Goal: Task Accomplishment & Management: Complete application form

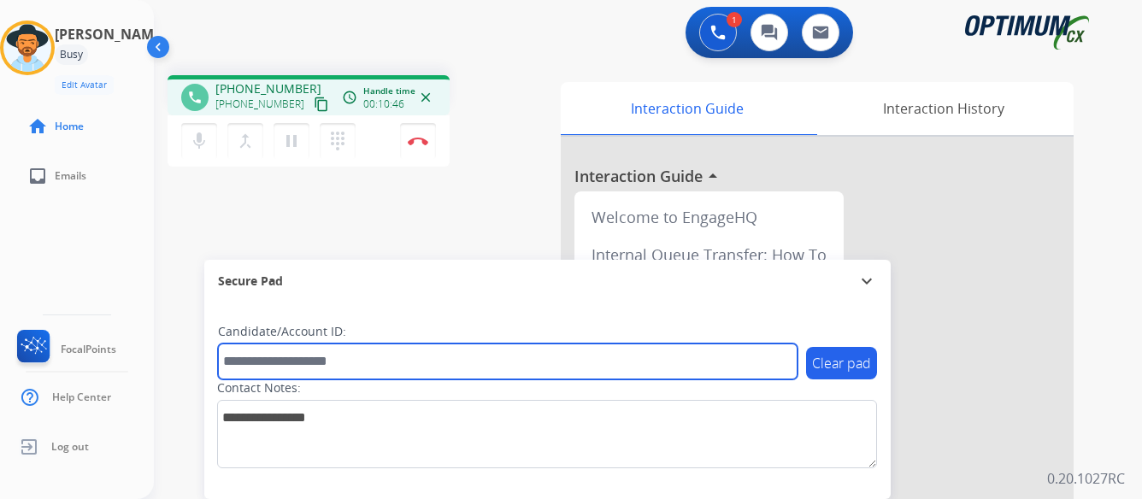
paste input "*******"
type input "*******"
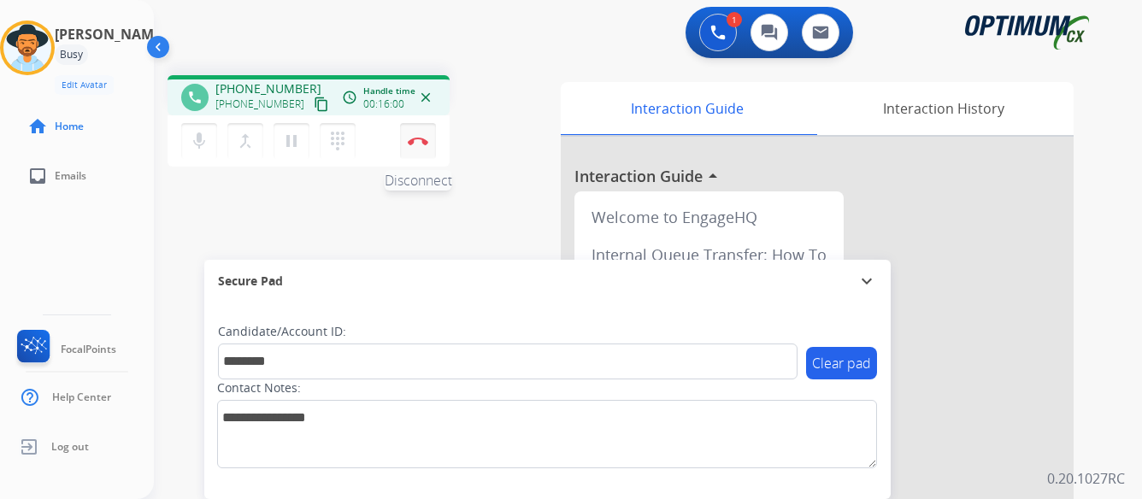
click at [417, 138] on img at bounding box center [418, 141] width 21 height 9
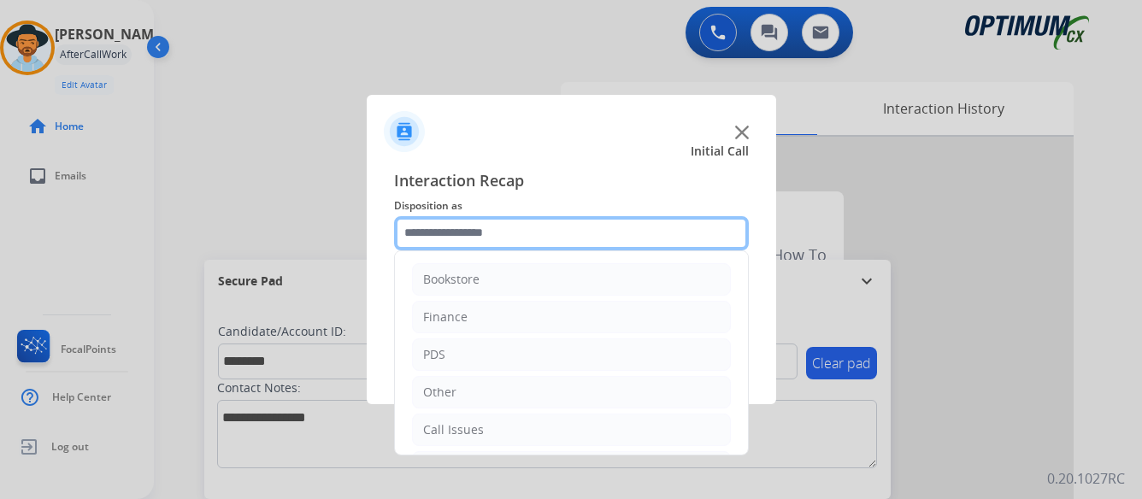
click at [516, 228] on input "text" at bounding box center [571, 233] width 355 height 34
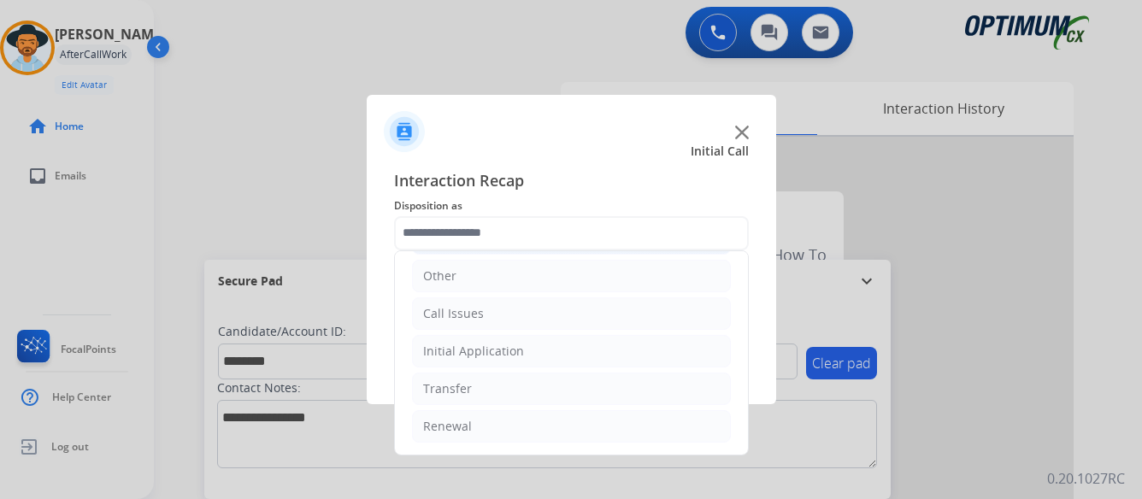
click at [510, 347] on div "Initial Application" at bounding box center [473, 351] width 101 height 17
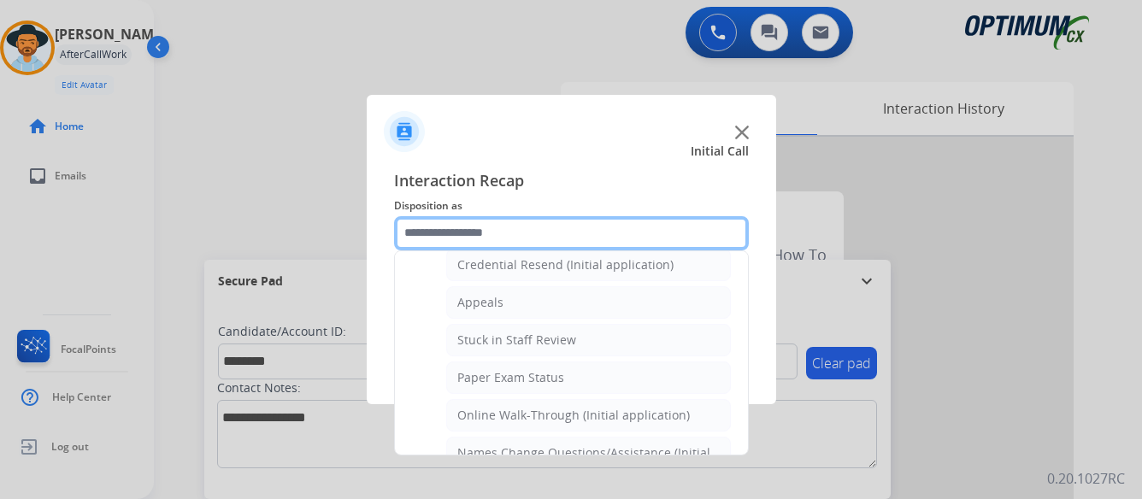
scroll to position [287, 0]
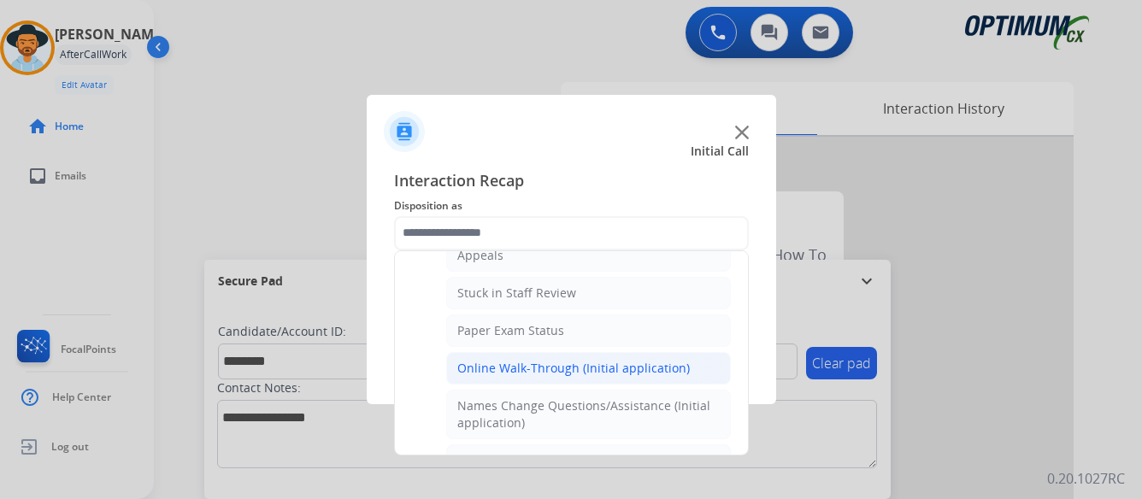
click at [516, 369] on div "Online Walk-Through (Initial application)" at bounding box center [573, 368] width 233 height 17
type input "**********"
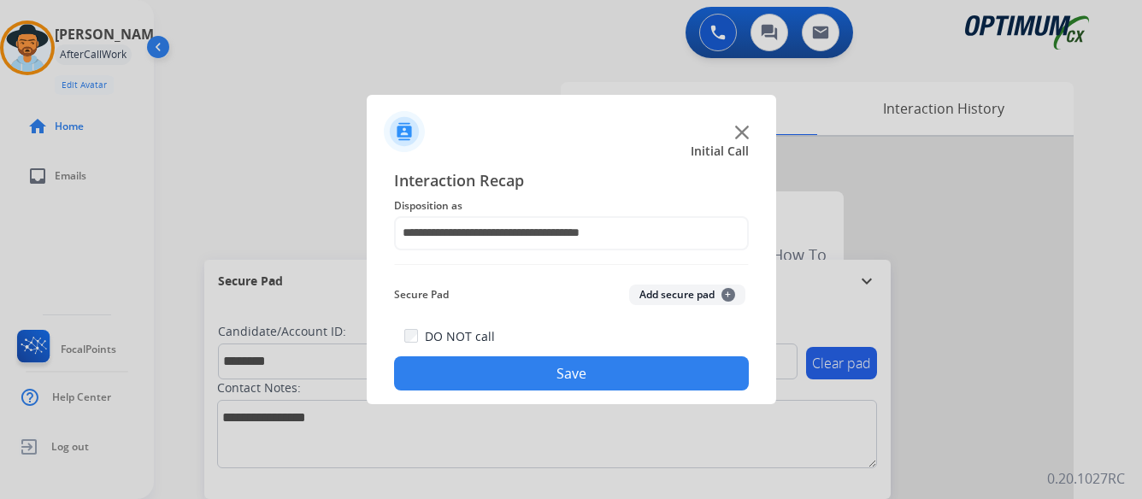
click at [584, 372] on button "Save" at bounding box center [571, 374] width 355 height 34
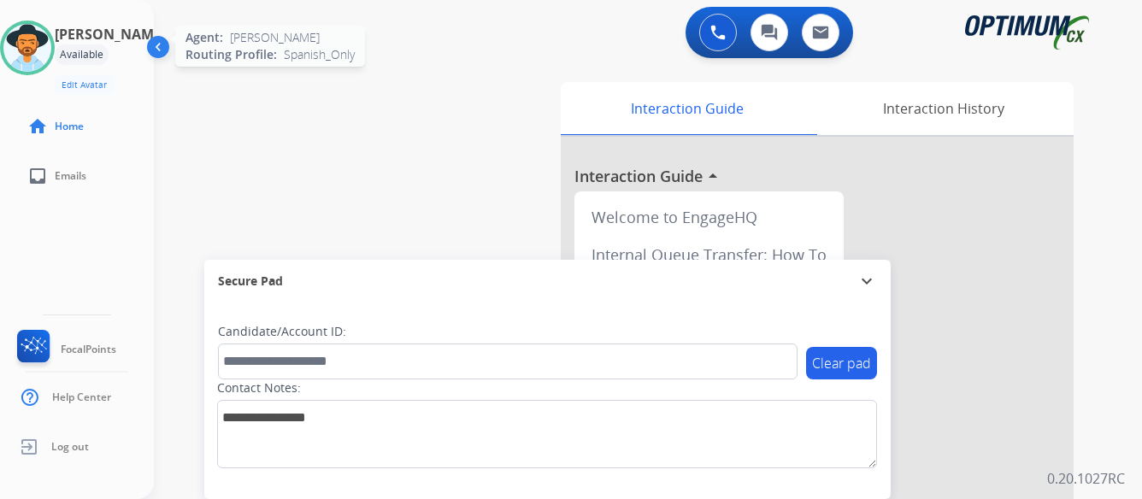
click at [51, 45] on img at bounding box center [27, 48] width 48 height 48
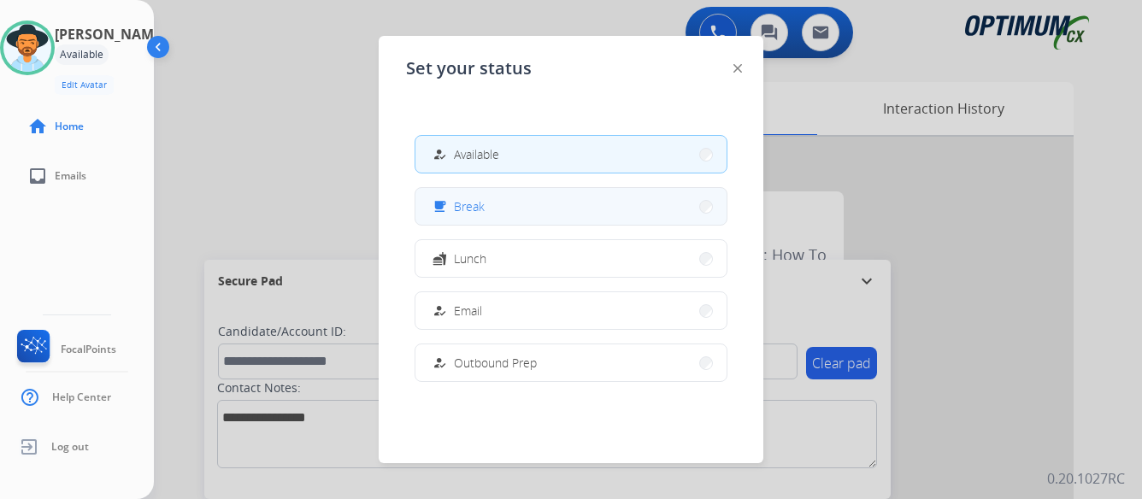
click at [530, 213] on button "free_breakfast Break" at bounding box center [571, 206] width 311 height 37
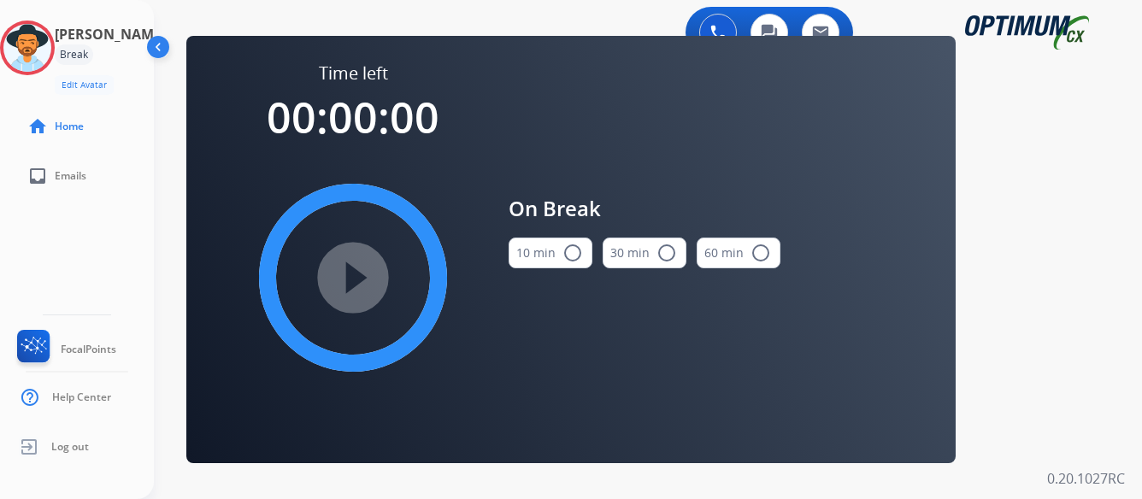
click at [572, 249] on mat-icon "radio_button_unchecked" at bounding box center [573, 253] width 21 height 21
click at [351, 277] on mat-icon "play_circle_filled" at bounding box center [353, 278] width 21 height 21
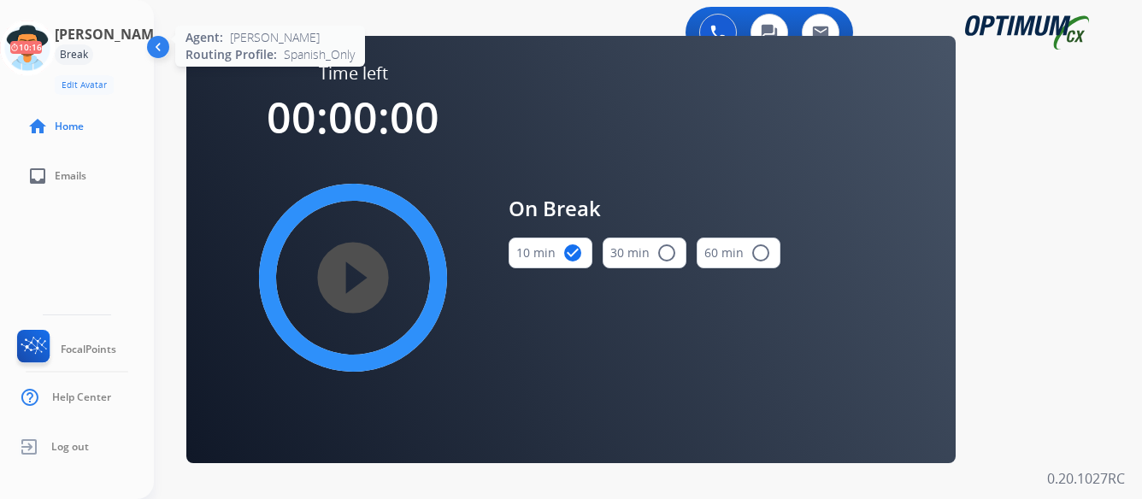
click at [56, 50] on icon at bounding box center [28, 49] width 56 height 56
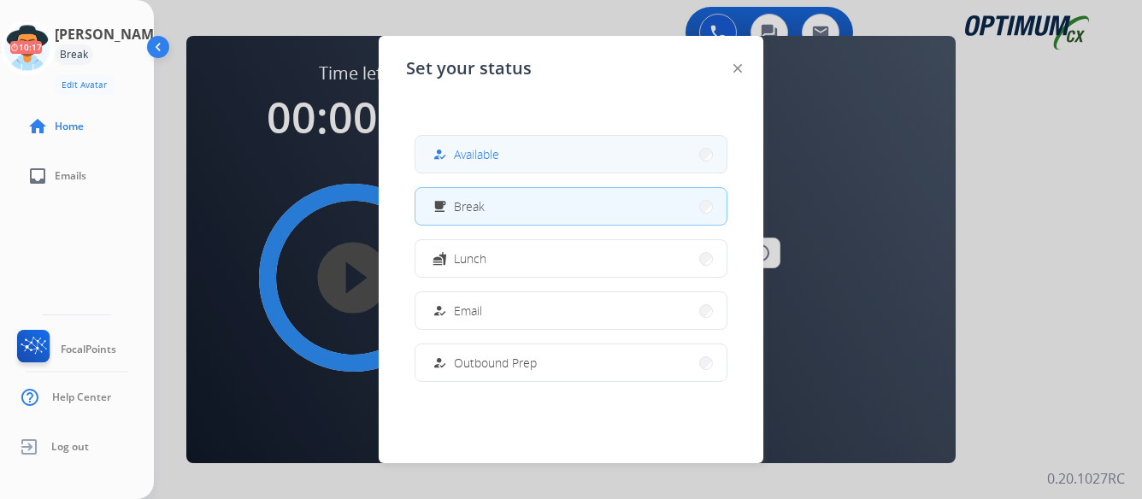
click at [558, 158] on button "how_to_reg Available" at bounding box center [571, 154] width 311 height 37
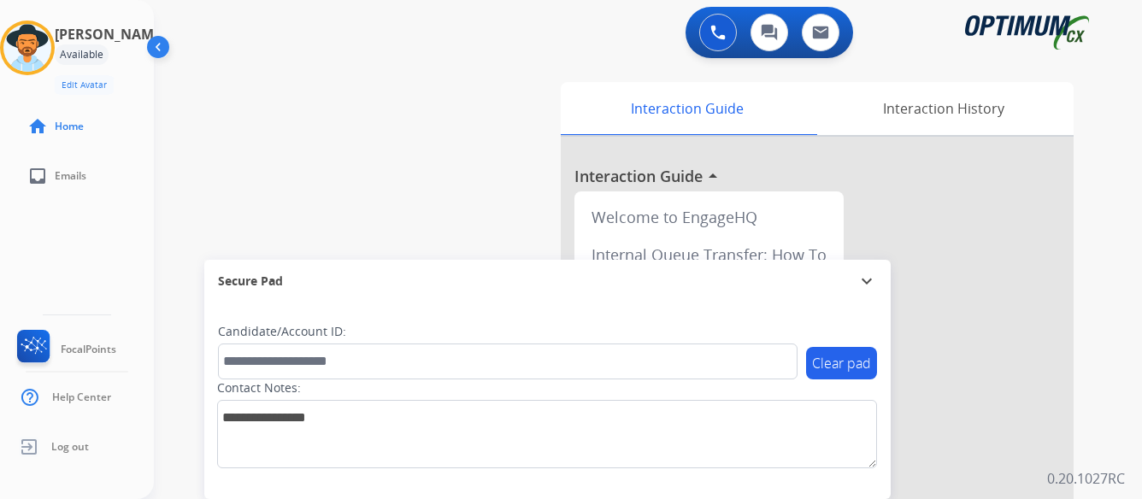
click at [979, 195] on div at bounding box center [817, 456] width 513 height 638
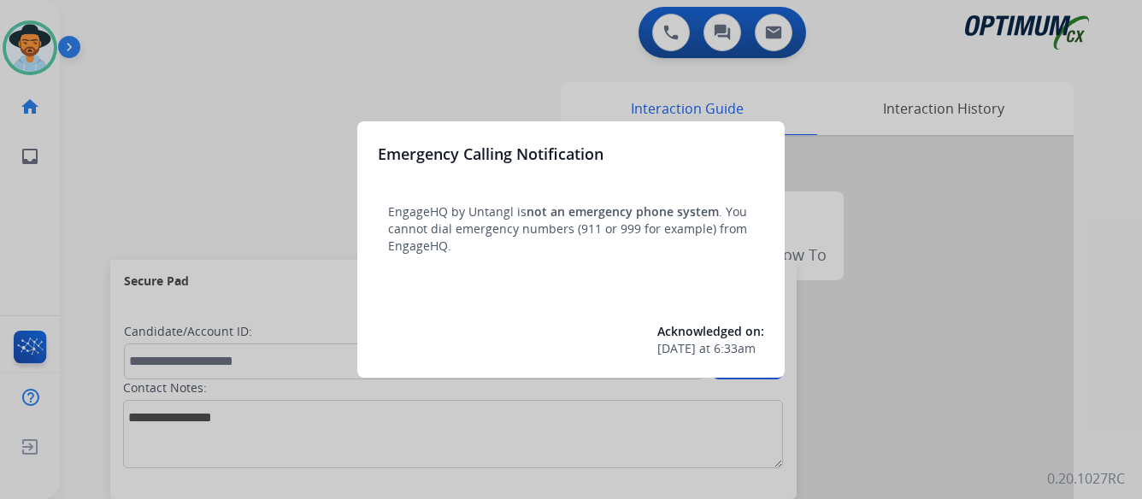
click at [929, 230] on div at bounding box center [571, 249] width 1142 height 499
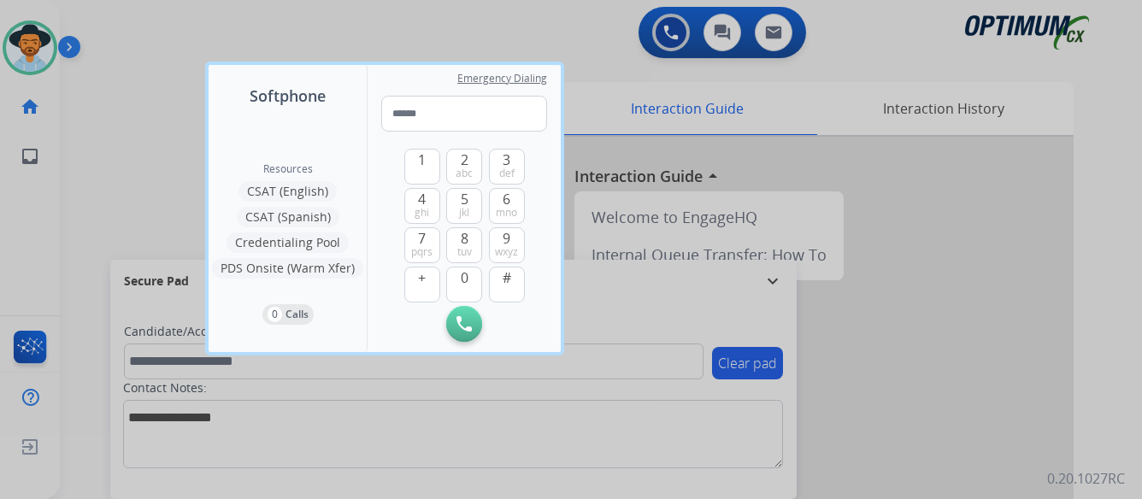
click at [133, 147] on div at bounding box center [571, 249] width 1142 height 499
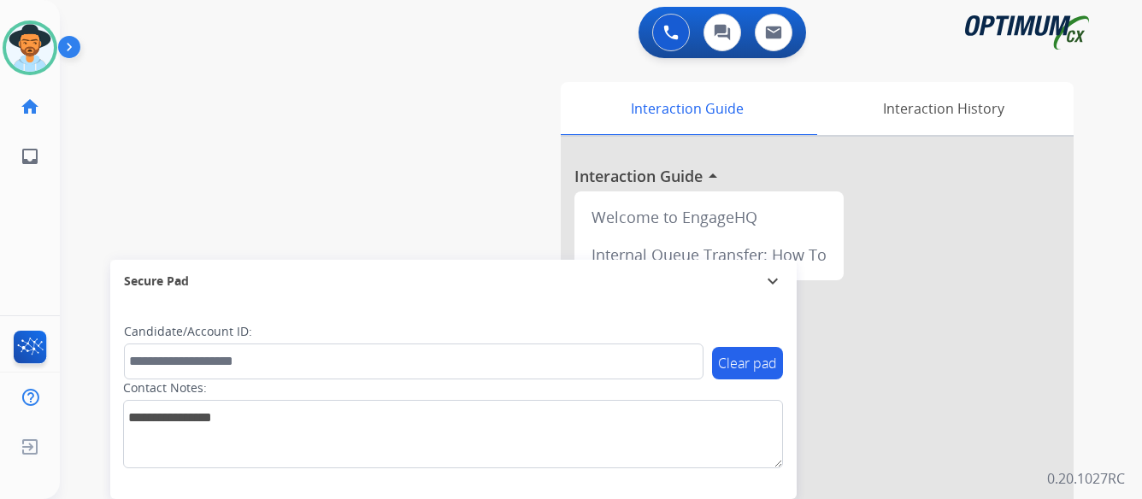
click at [70, 45] on img at bounding box center [72, 50] width 29 height 32
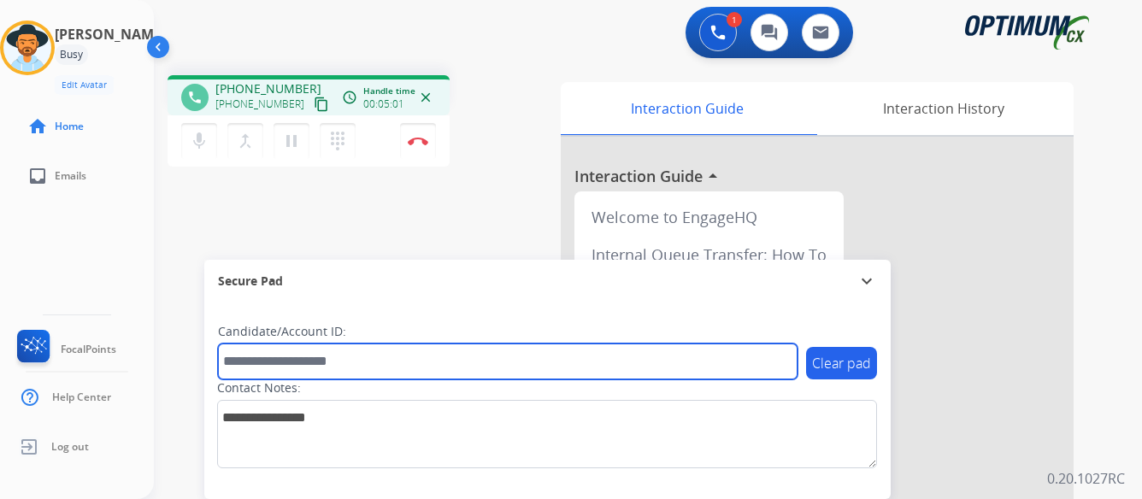
paste input "*******"
type input "*******"
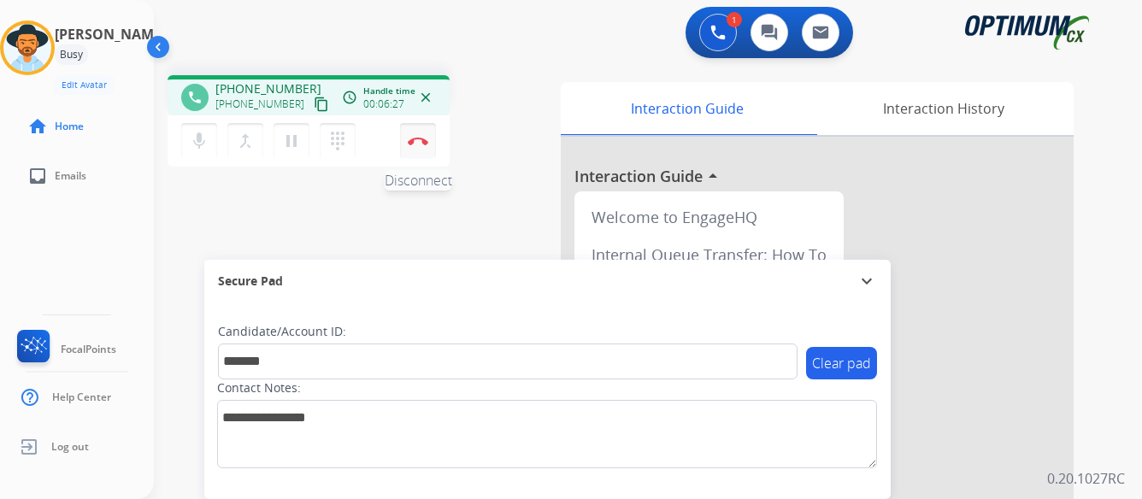
click at [413, 140] on img at bounding box center [418, 141] width 21 height 9
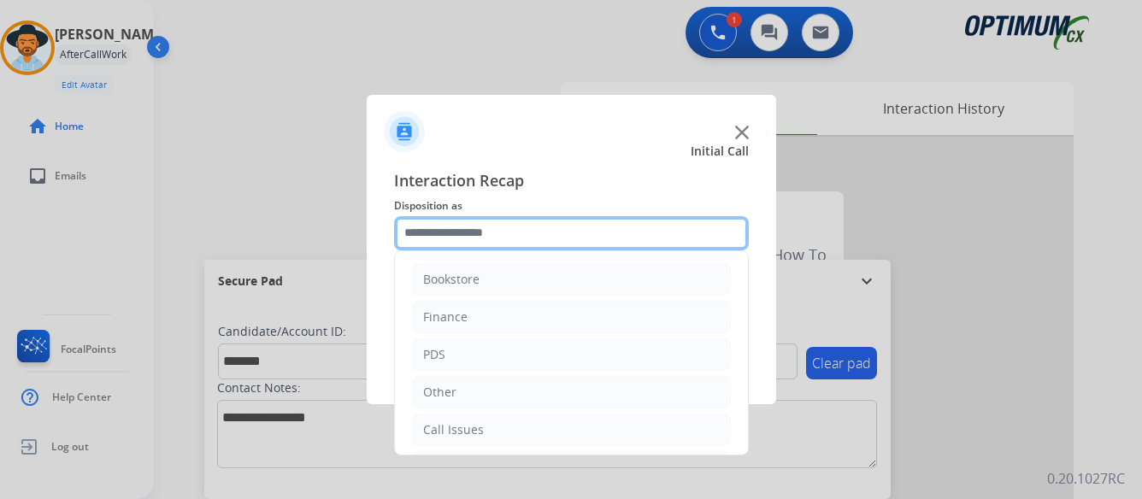
click at [552, 235] on input "text" at bounding box center [571, 233] width 355 height 34
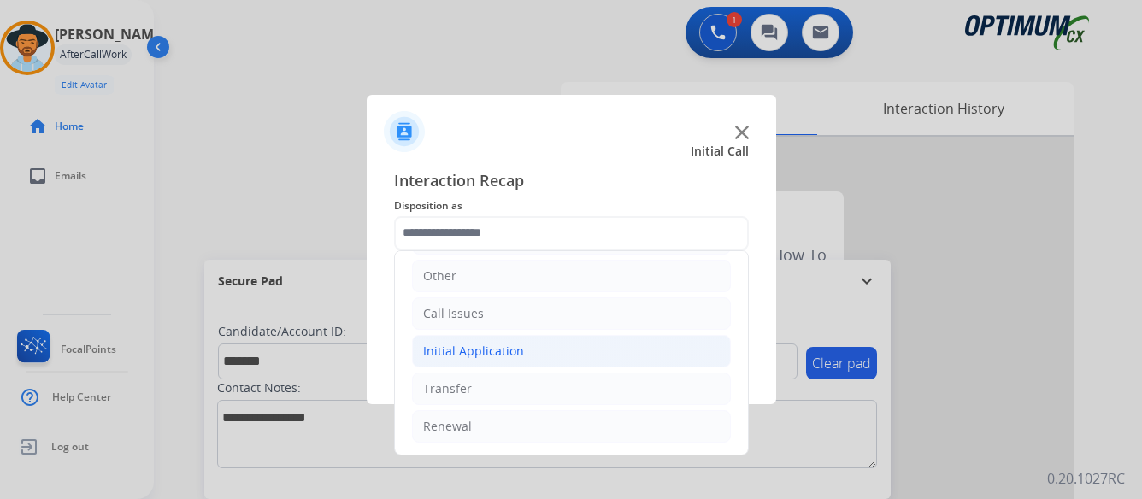
click at [545, 351] on li "Initial Application" at bounding box center [571, 351] width 319 height 32
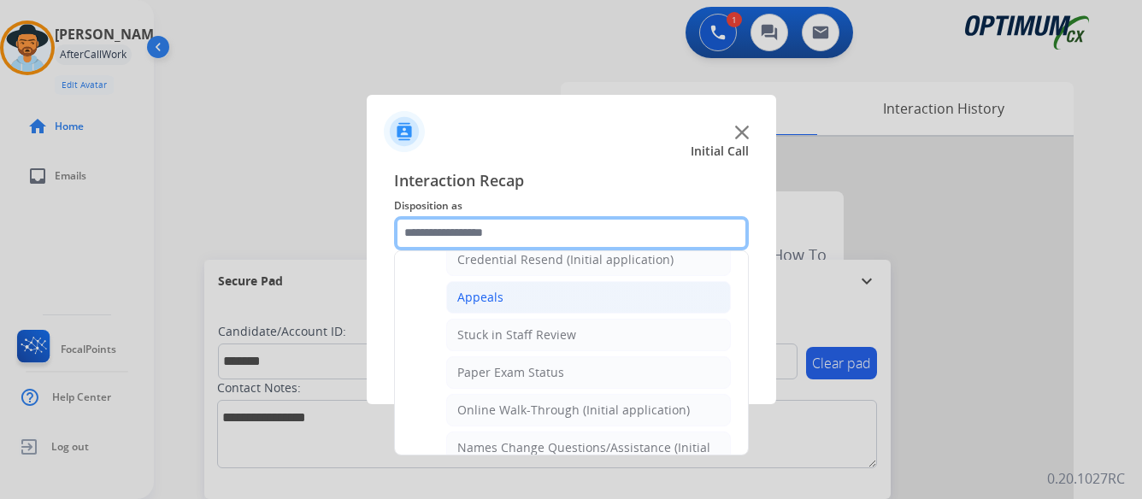
scroll to position [287, 0]
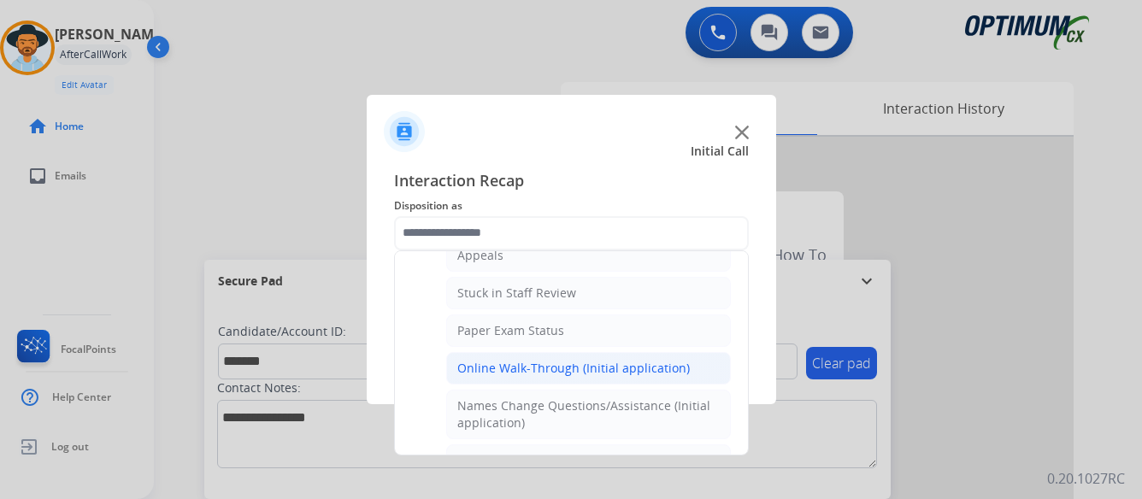
click at [552, 362] on div "Online Walk-Through (Initial application)" at bounding box center [573, 368] width 233 height 17
type input "**********"
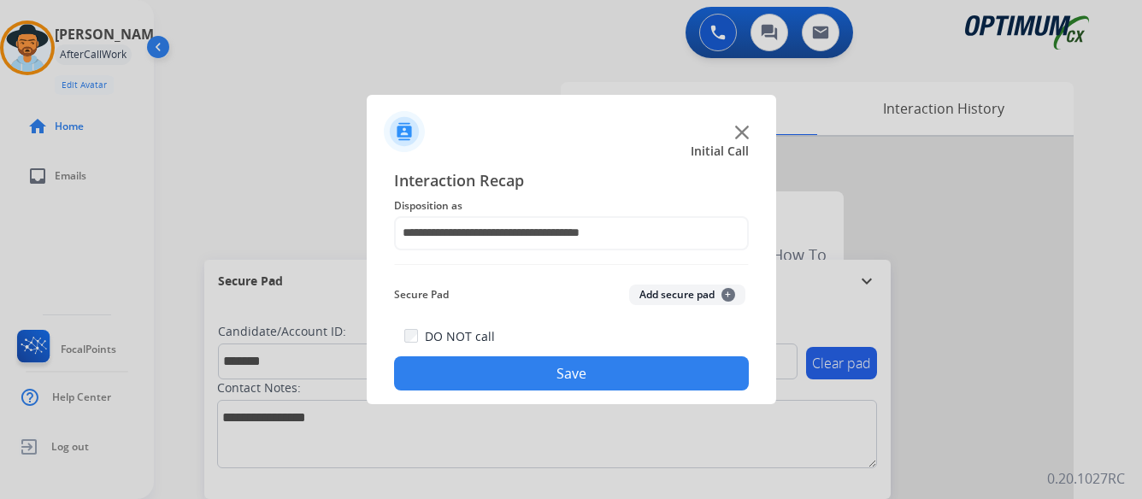
click at [575, 370] on button "Save" at bounding box center [571, 374] width 355 height 34
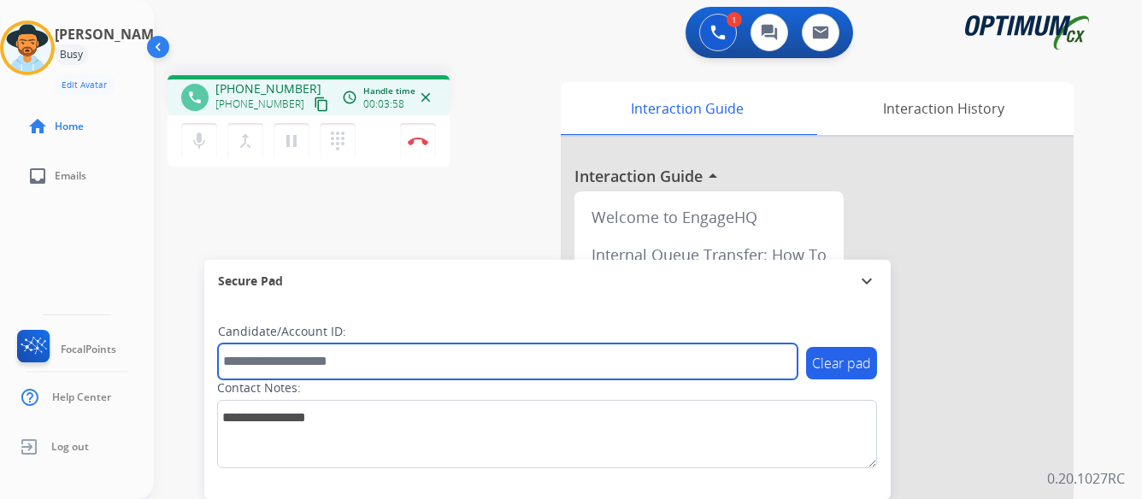
paste input "*******"
type input "*******"
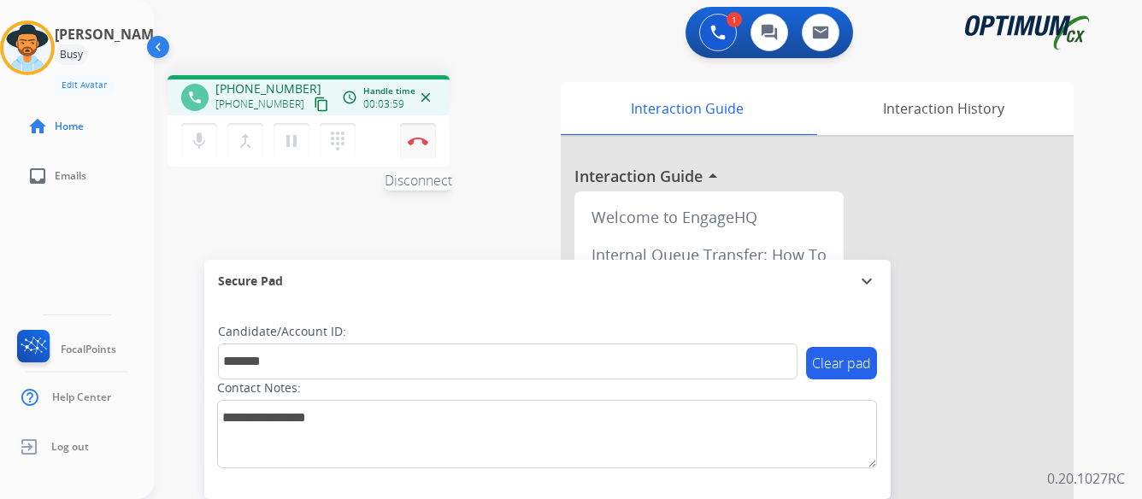
click at [422, 142] on img at bounding box center [418, 141] width 21 height 9
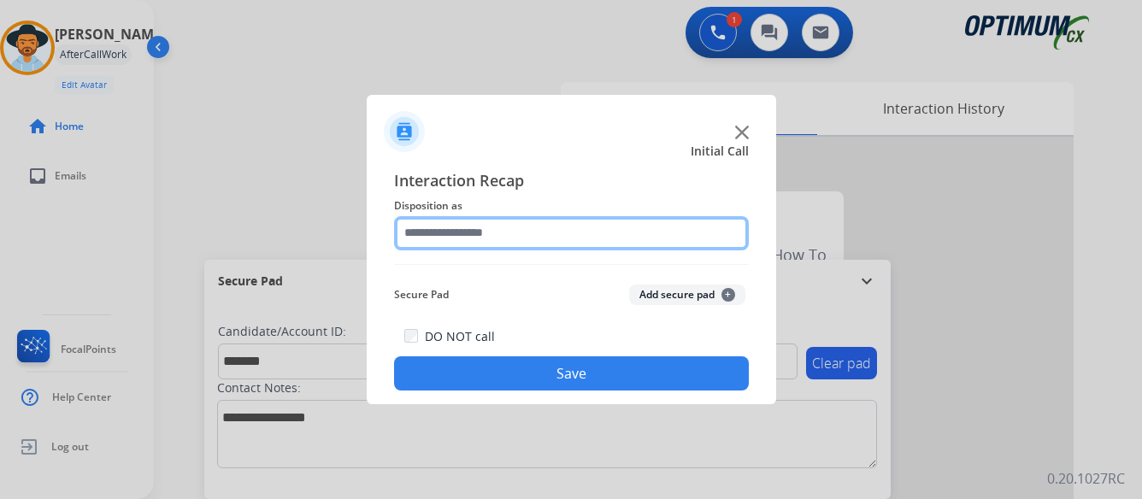
click at [572, 231] on input "text" at bounding box center [571, 233] width 355 height 34
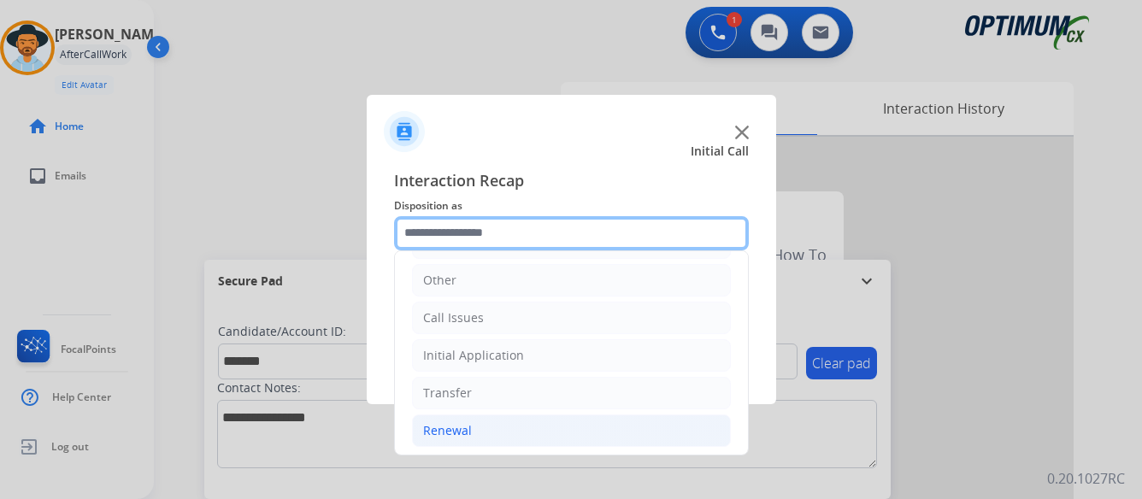
scroll to position [116, 0]
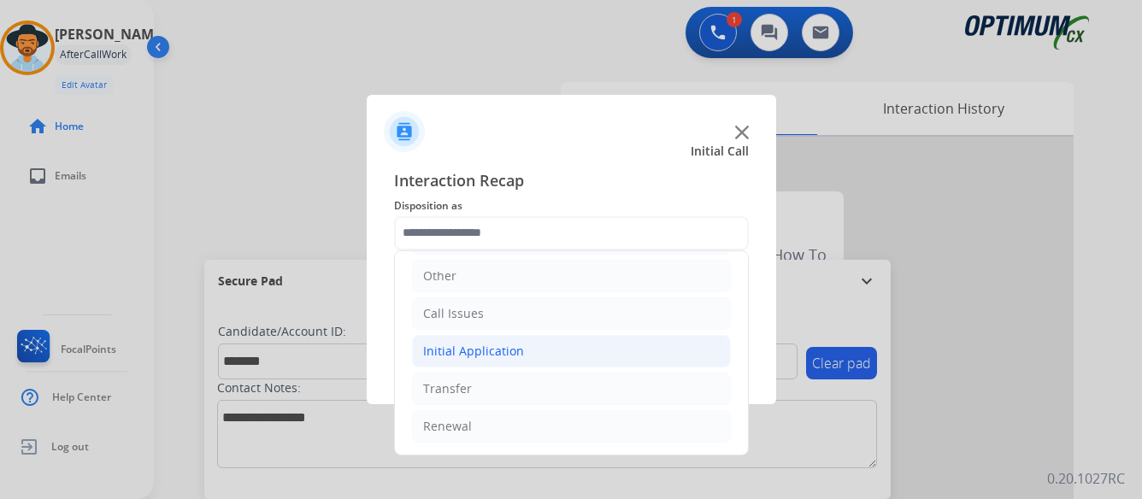
click at [539, 351] on li "Initial Application" at bounding box center [571, 351] width 319 height 32
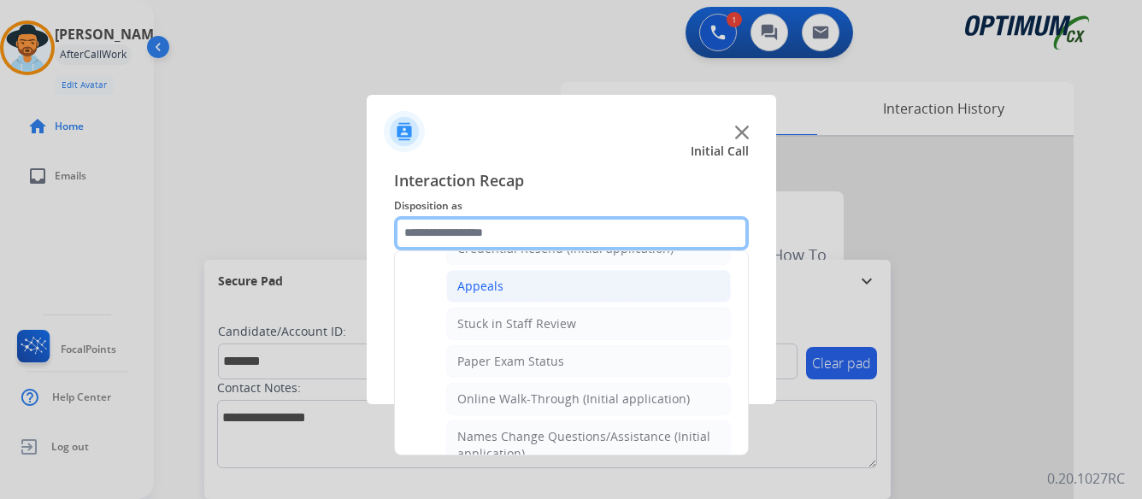
scroll to position [287, 0]
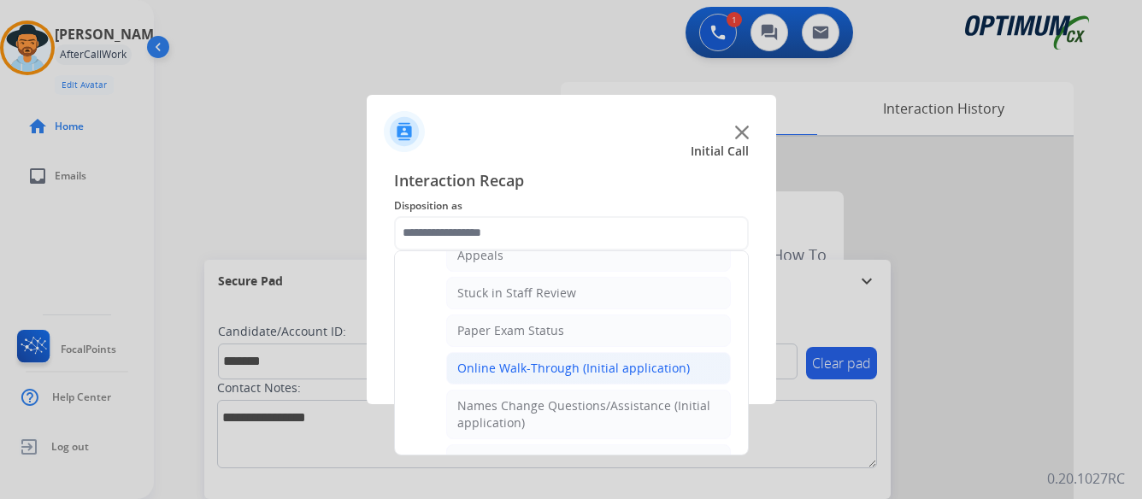
click at [541, 368] on div "Online Walk-Through (Initial application)" at bounding box center [573, 368] width 233 height 17
type input "**********"
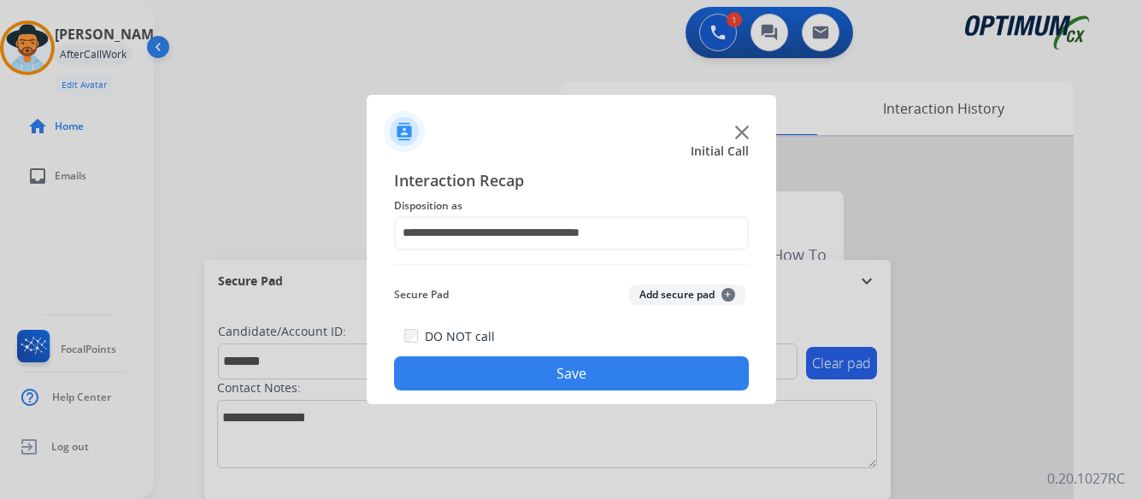
click at [587, 375] on button "Save" at bounding box center [571, 374] width 355 height 34
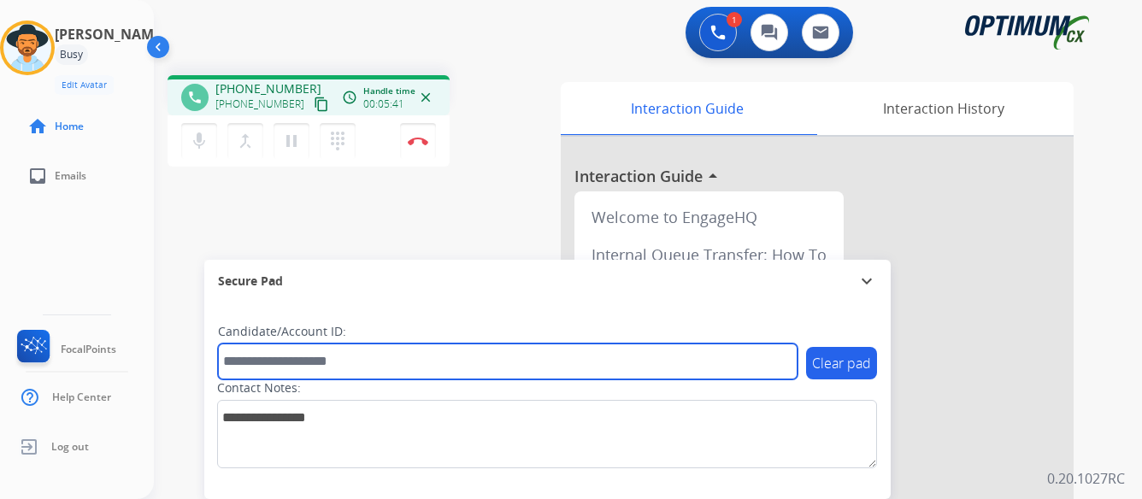
click at [386, 361] on input "text" at bounding box center [508, 362] width 580 height 36
type input "*******"
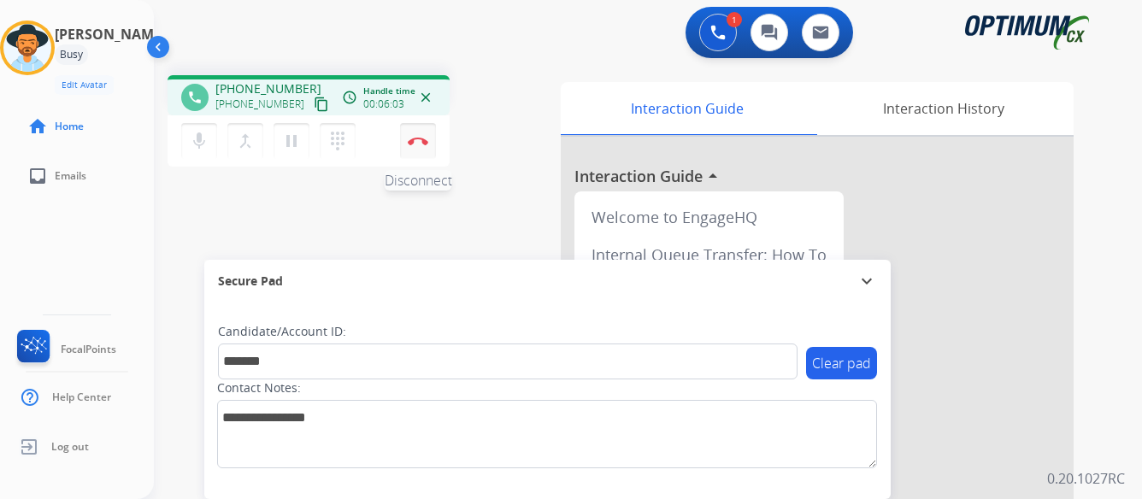
click at [417, 137] on img at bounding box center [418, 141] width 21 height 9
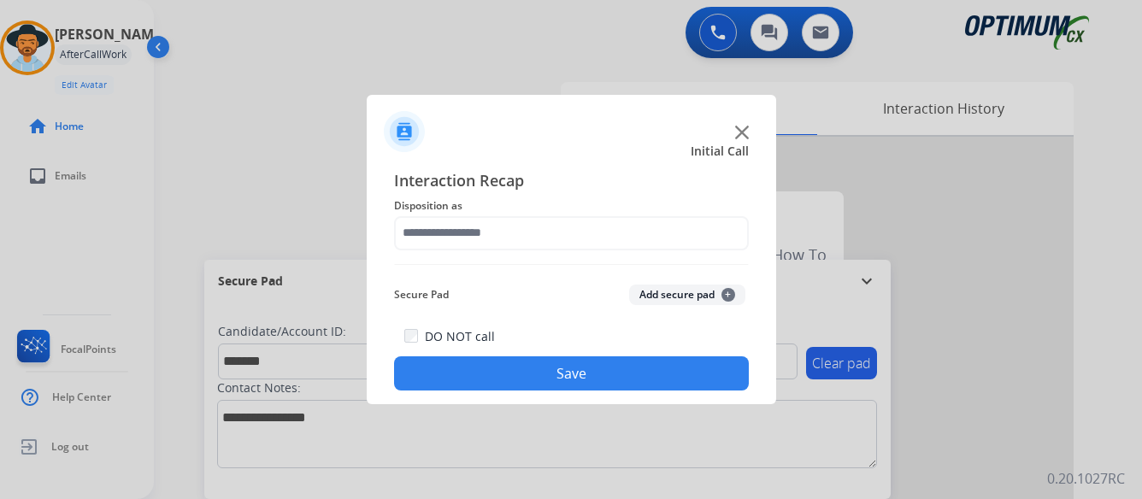
click at [610, 367] on button "Save" at bounding box center [571, 374] width 355 height 34
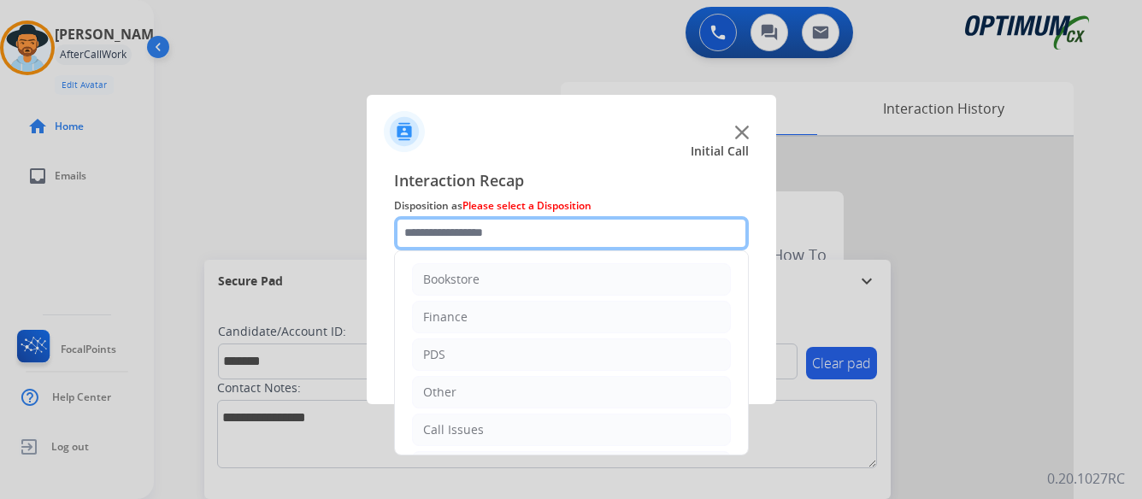
click at [508, 229] on input "text" at bounding box center [571, 233] width 355 height 34
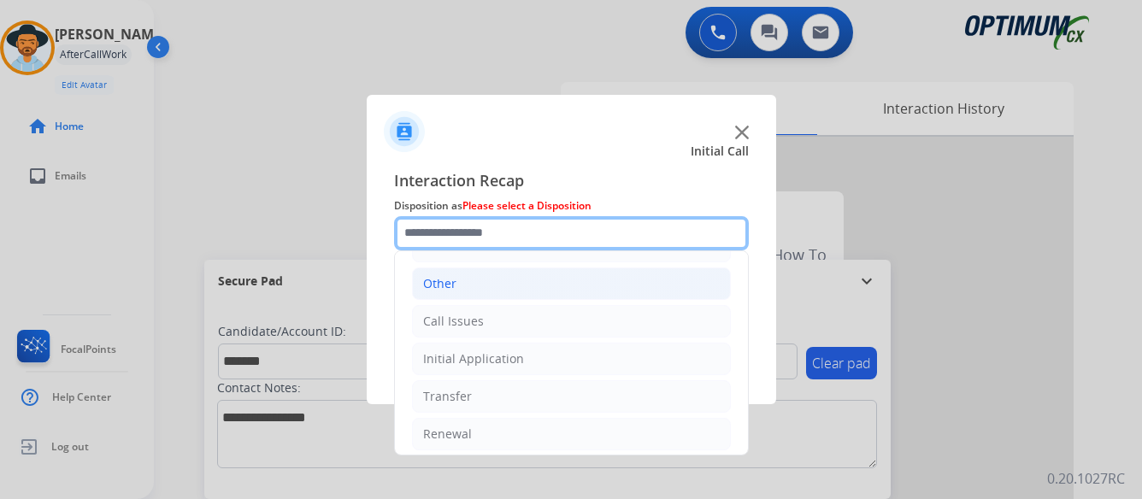
scroll to position [116, 0]
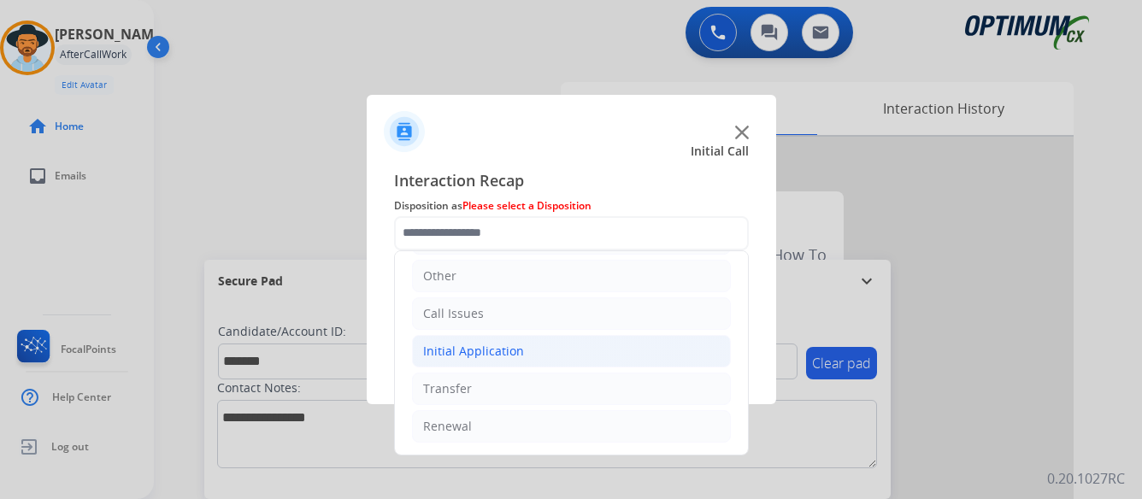
click at [463, 346] on div "Initial Application" at bounding box center [473, 351] width 101 height 17
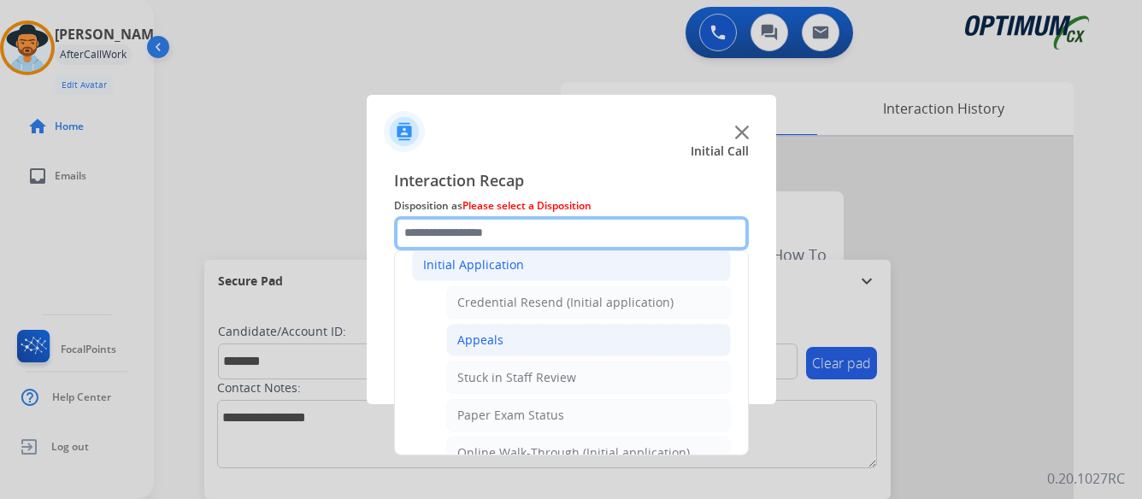
scroll to position [287, 0]
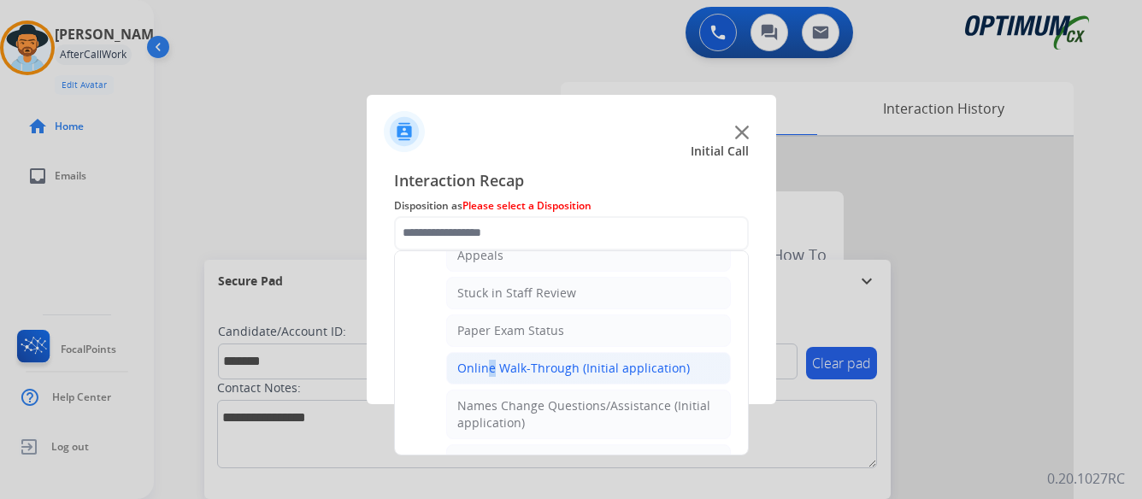
click at [484, 369] on div "Online Walk-Through (Initial application)" at bounding box center [573, 368] width 233 height 17
type input "**********"
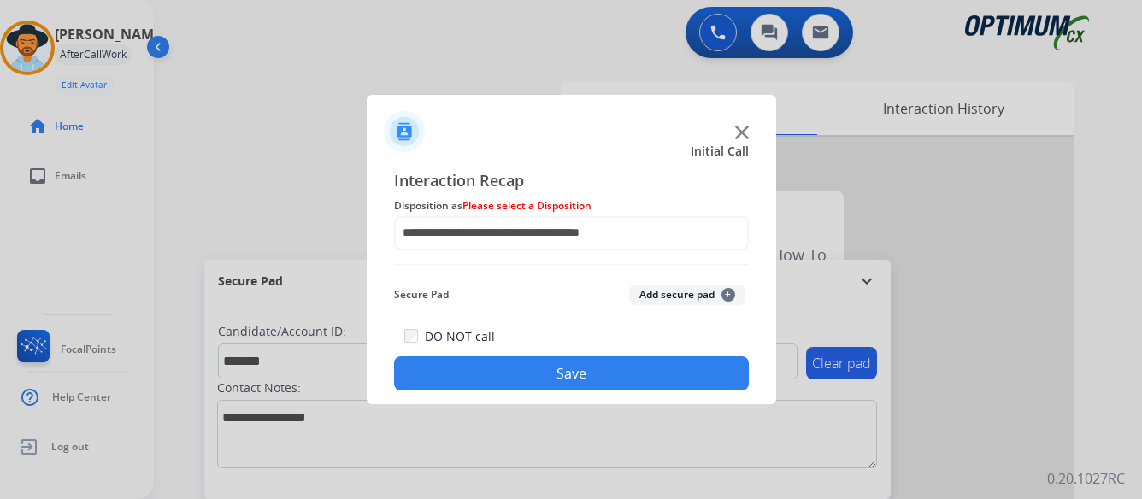
click at [540, 374] on button "Save" at bounding box center [571, 374] width 355 height 34
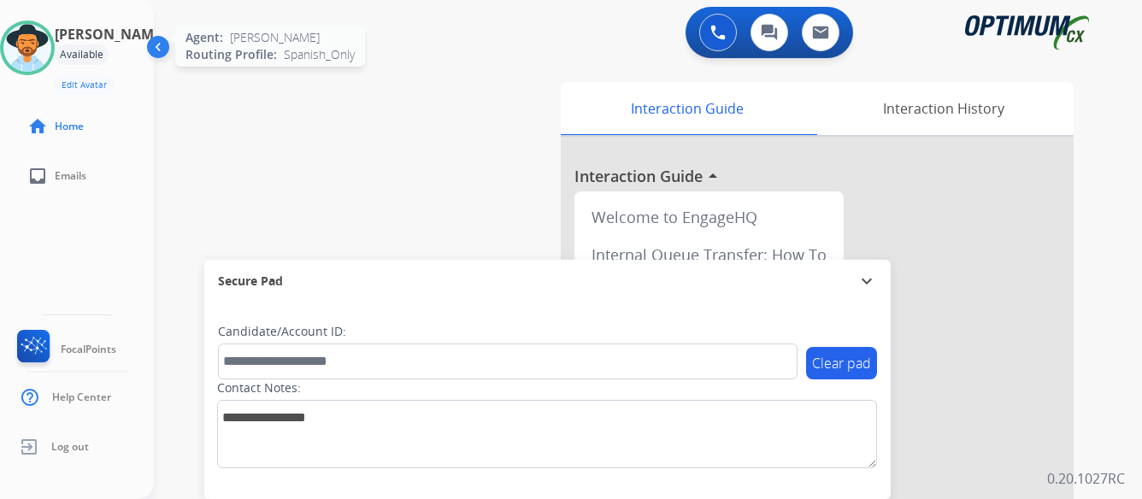
click at [50, 44] on img at bounding box center [27, 48] width 48 height 48
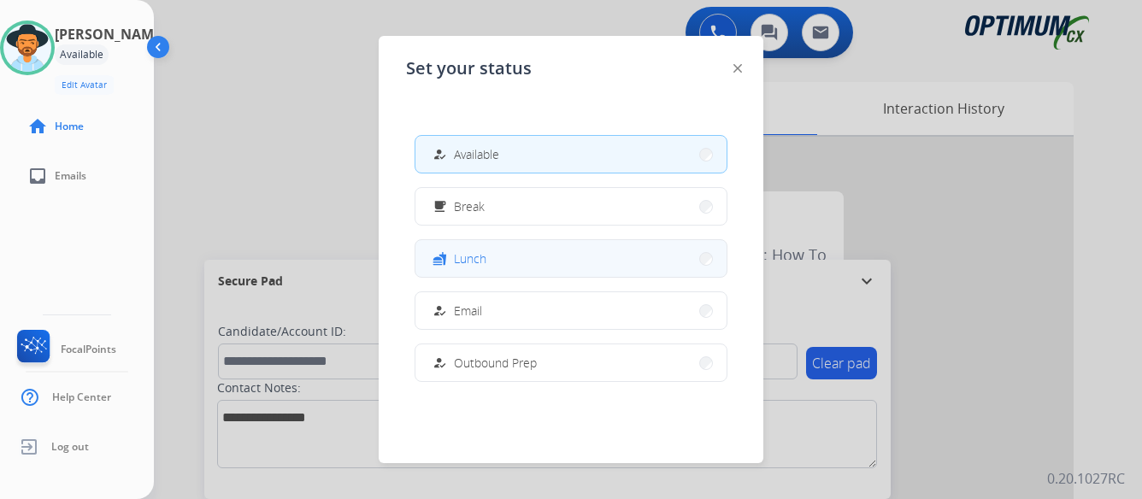
click at [538, 252] on button "fastfood Lunch" at bounding box center [571, 258] width 311 height 37
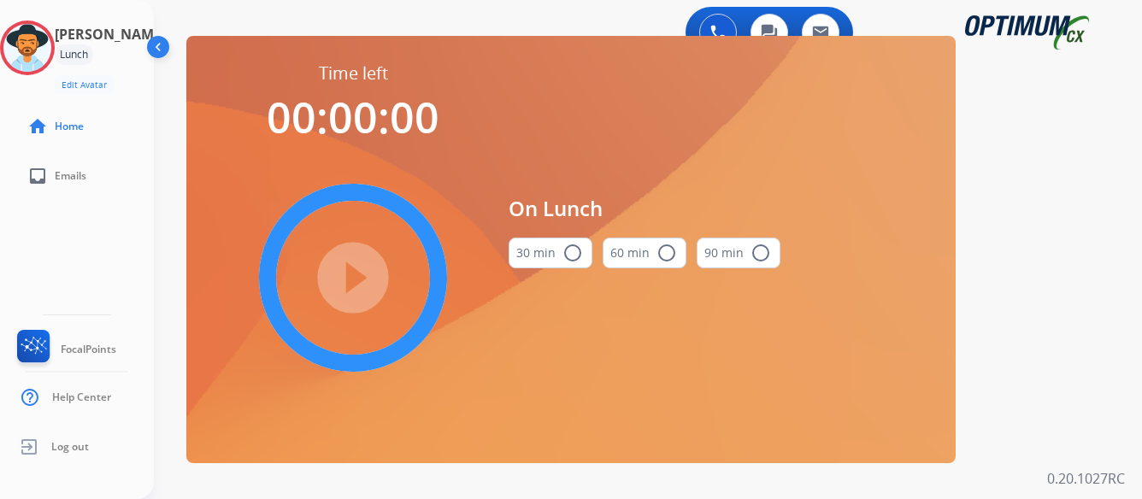
click at [568, 251] on mat-icon "radio_button_unchecked" at bounding box center [573, 253] width 21 height 21
click at [351, 274] on mat-icon "play_circle_filled" at bounding box center [353, 278] width 21 height 21
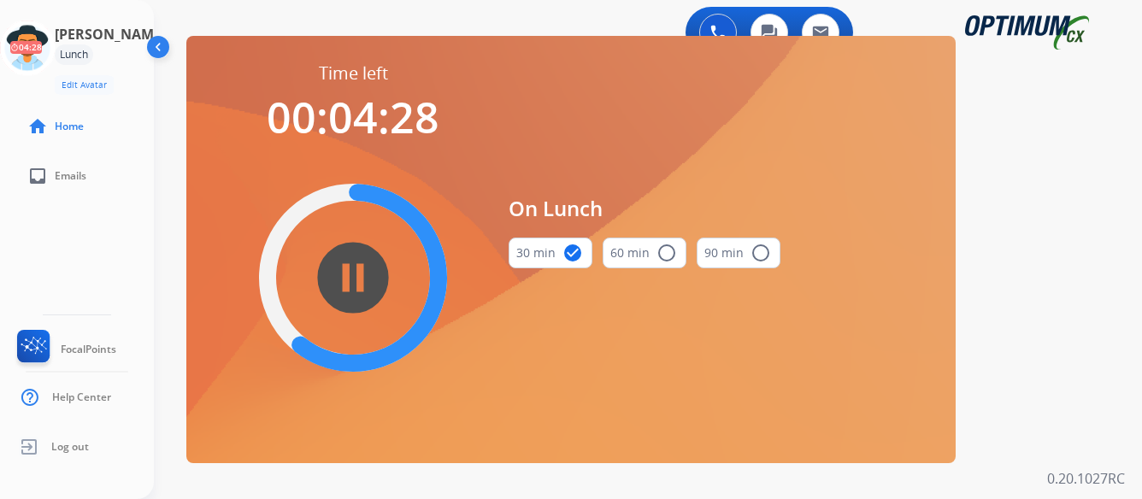
click at [661, 352] on div "On Lunch 30 min check_circle 60 min radio_button_unchecked 90 min radio_button_…" at bounding box center [645, 238] width 272 height 353
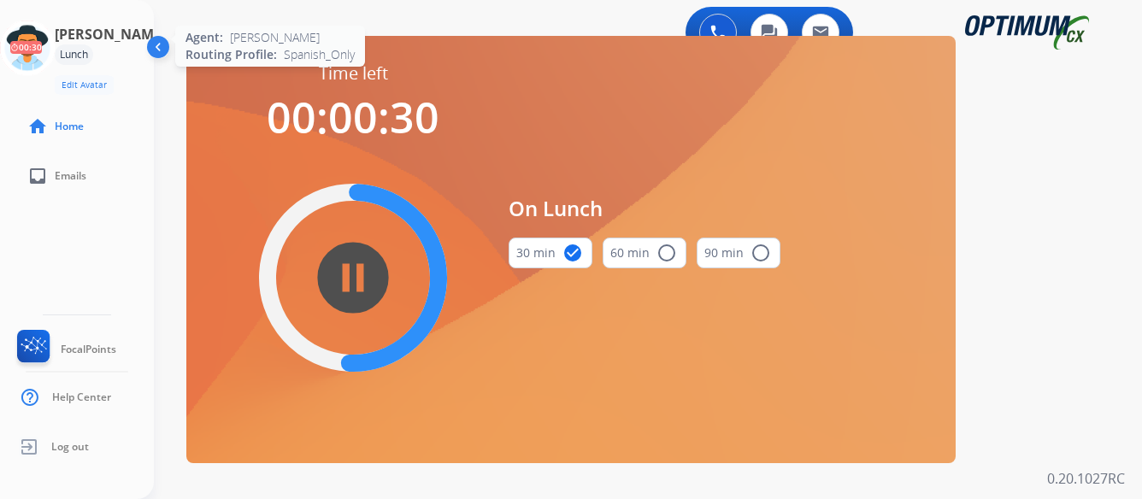
click at [56, 50] on icon at bounding box center [28, 49] width 56 height 56
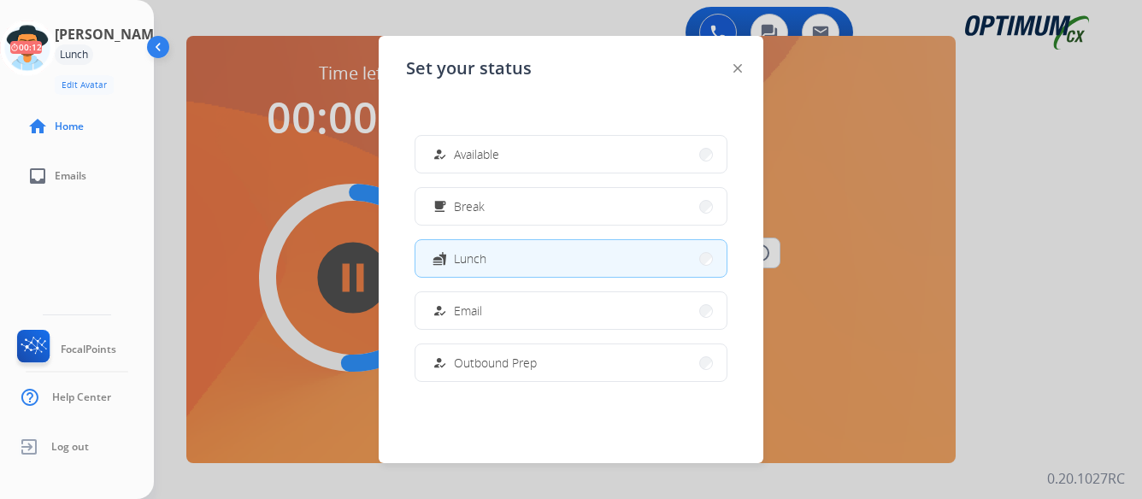
drag, startPoint x: 542, startPoint y: 159, endPoint x: 534, endPoint y: 169, distance: 13.4
click at [534, 169] on button "how_to_reg Available" at bounding box center [571, 154] width 311 height 37
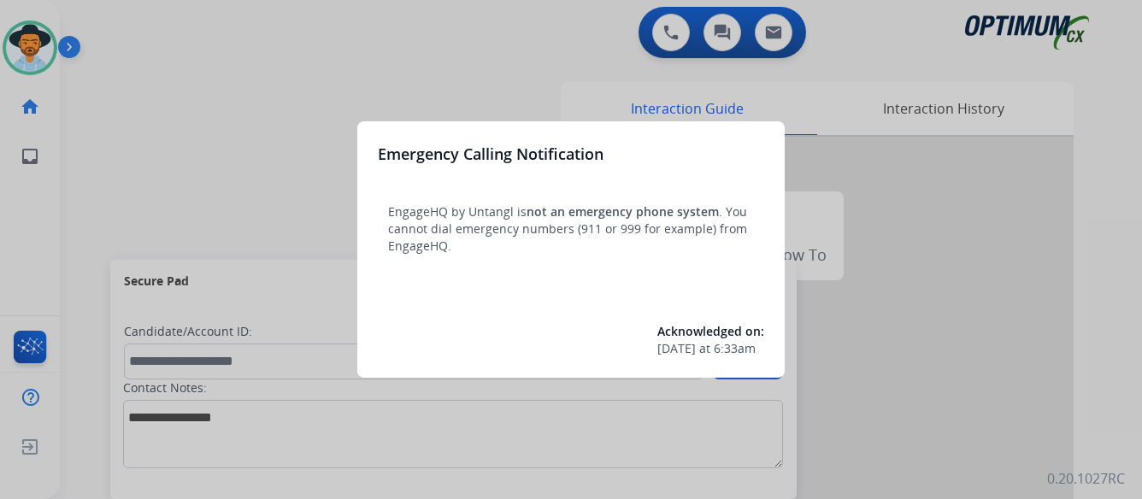
click at [974, 309] on div at bounding box center [571, 249] width 1142 height 499
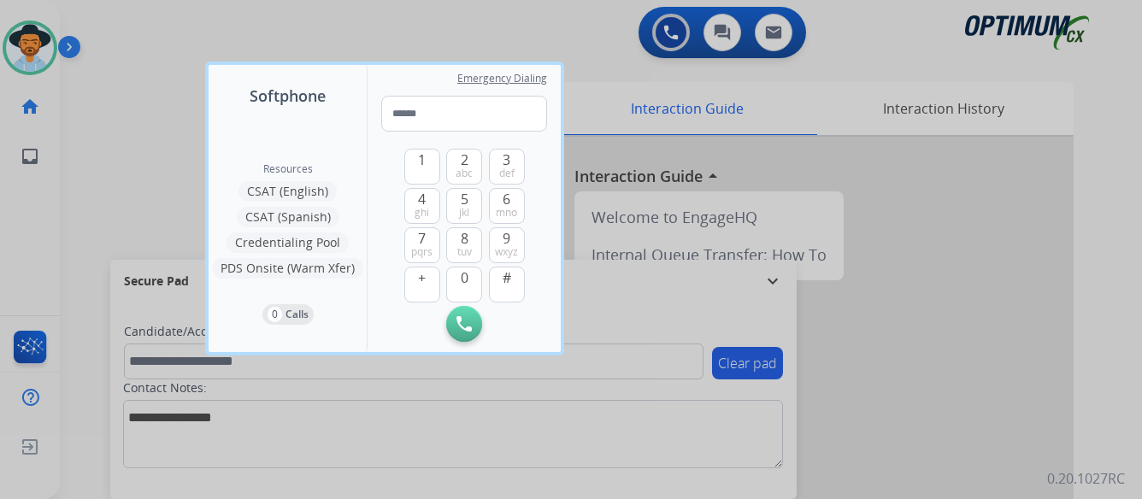
click at [974, 309] on div at bounding box center [571, 249] width 1142 height 499
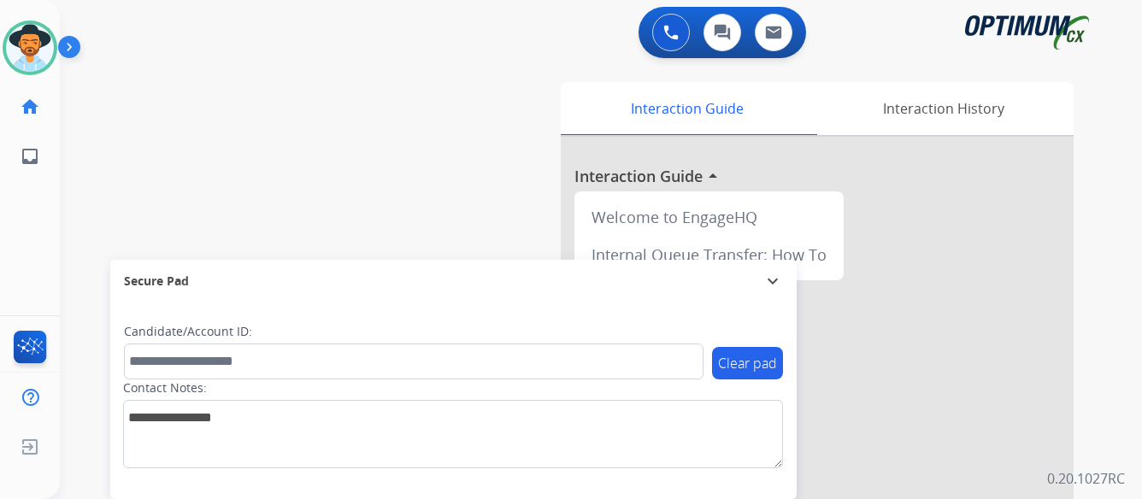
click at [70, 45] on img at bounding box center [72, 50] width 29 height 32
